Goal: Obtain resource: Download file/media

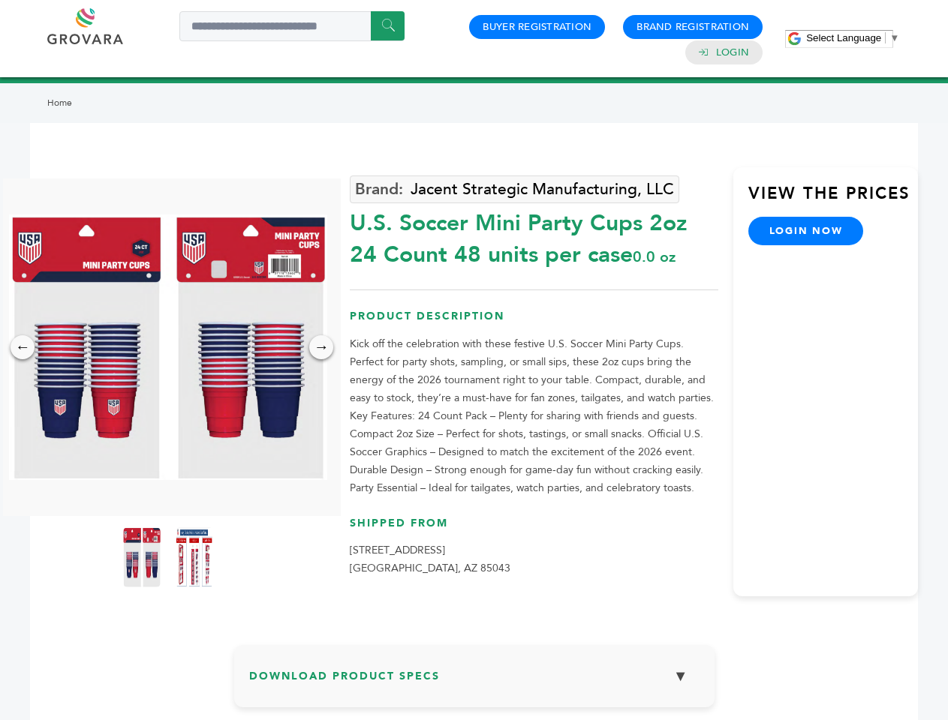
click at [852, 38] on span "Select Language" at bounding box center [843, 37] width 75 height 11
click at [168, 347] on img at bounding box center [168, 348] width 318 height 266
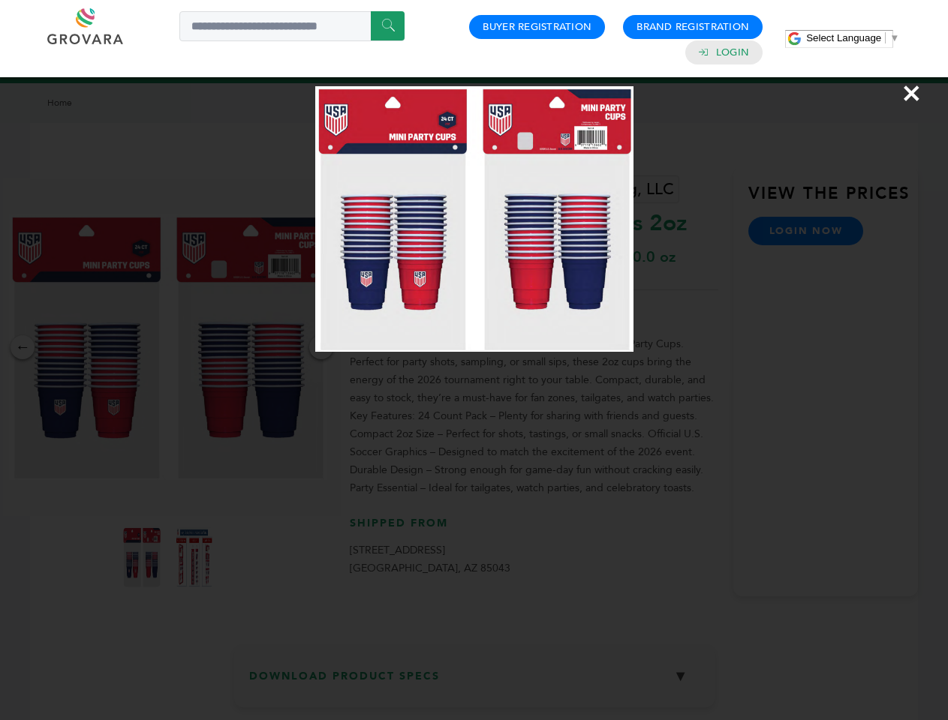
click at [23, 347] on div "×" at bounding box center [474, 360] width 948 height 720
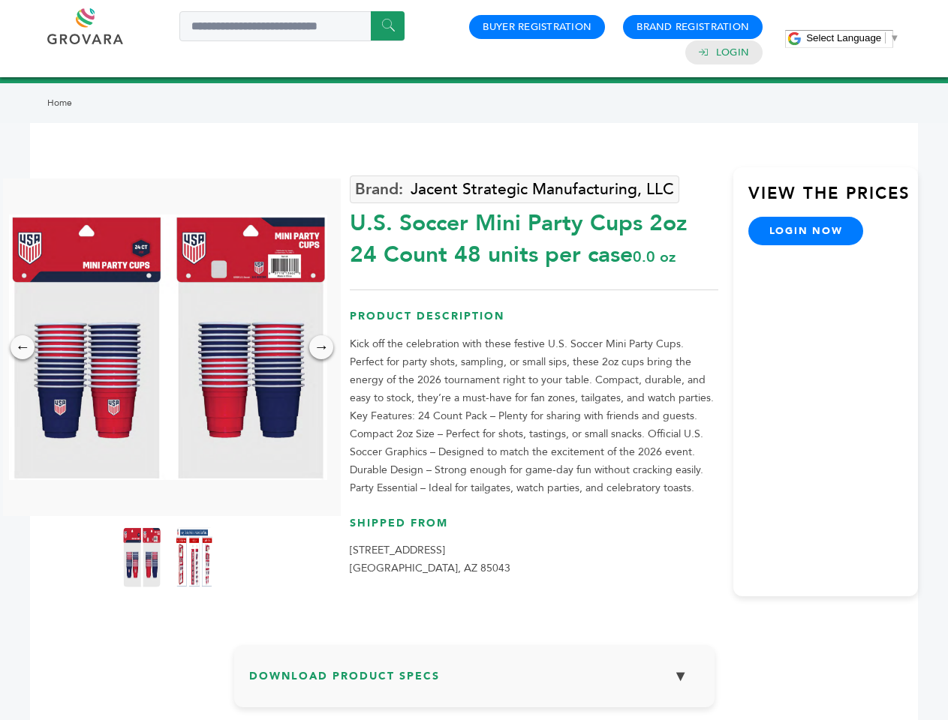
click at [321, 347] on div "→" at bounding box center [321, 347] width 24 height 24
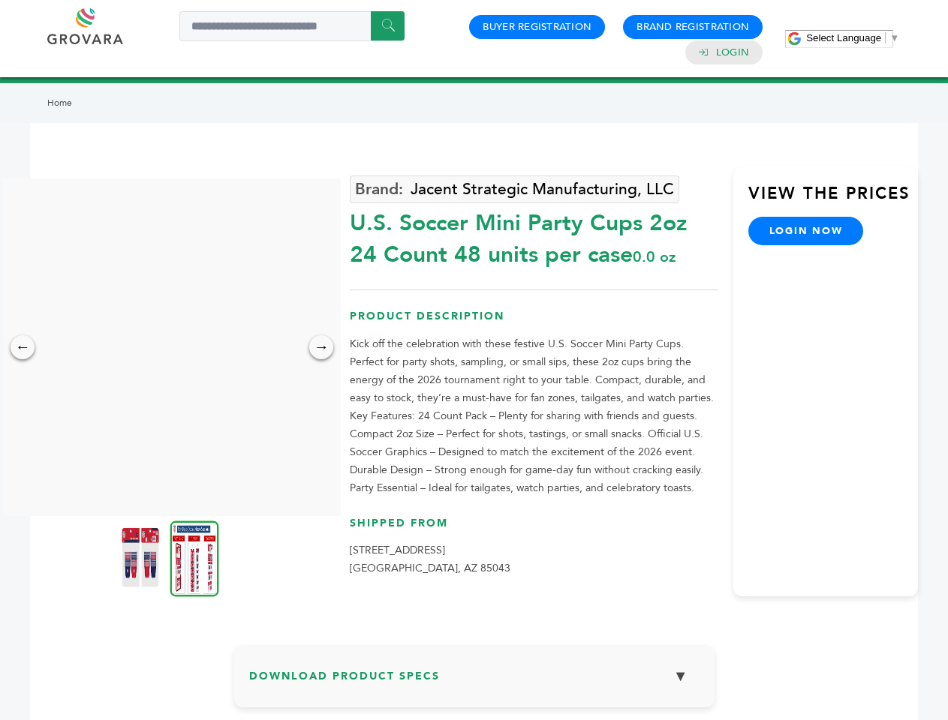
click at [142, 557] on img at bounding box center [141, 557] width 38 height 60
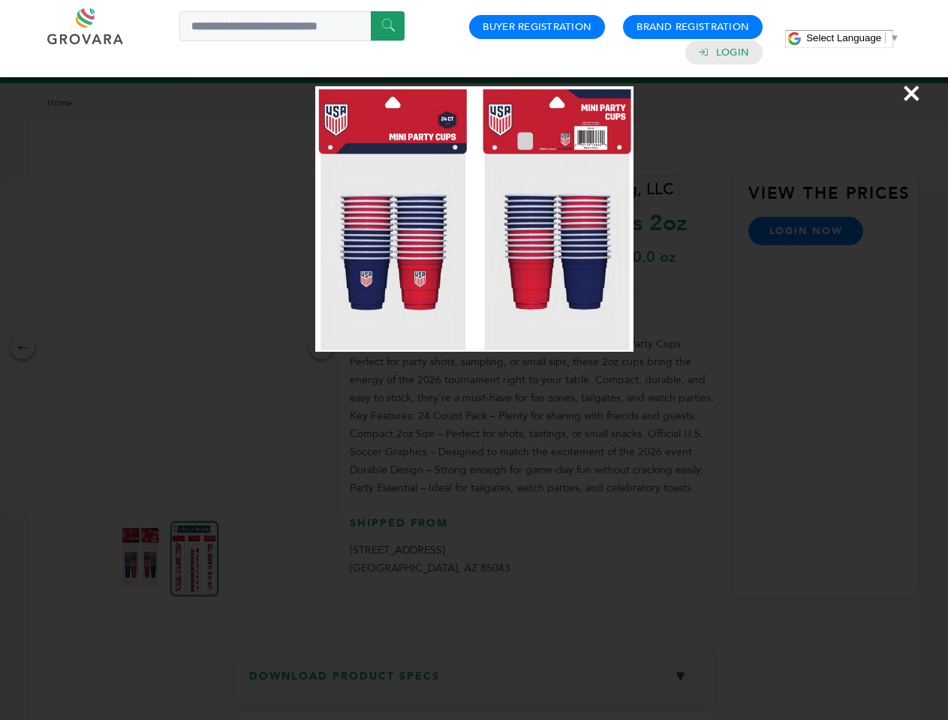
click at [194, 557] on div "×" at bounding box center [474, 360] width 948 height 720
click at [474, 682] on h3 "Download Product Specs ▼" at bounding box center [474, 682] width 450 height 44
